Goal: Task Accomplishment & Management: Use online tool/utility

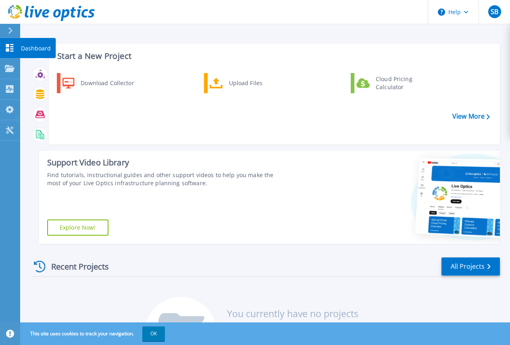
click at [30, 44] on p "Dashboard" at bounding box center [36, 48] width 30 height 21
click at [229, 255] on div "Recent Projects All Projects You currently have no projects Projects will appea…" at bounding box center [265, 313] width 469 height 127
click at [118, 71] on div "Download Collector Upload Files Cloud Pricing Calculator" at bounding box center [273, 105] width 445 height 69
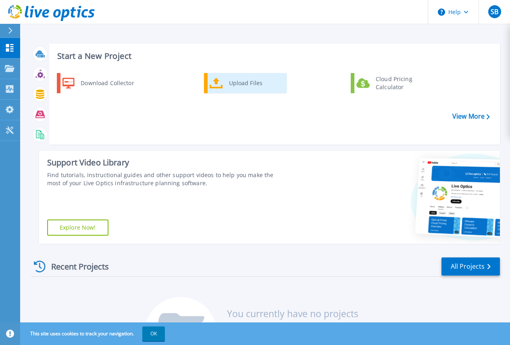
click at [251, 90] on div "Upload Files" at bounding box center [255, 83] width 60 height 16
